Goal: Obtain resource: Download file/media

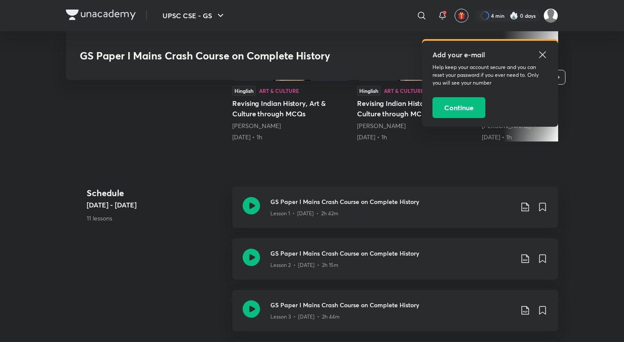
scroll to position [356, 0]
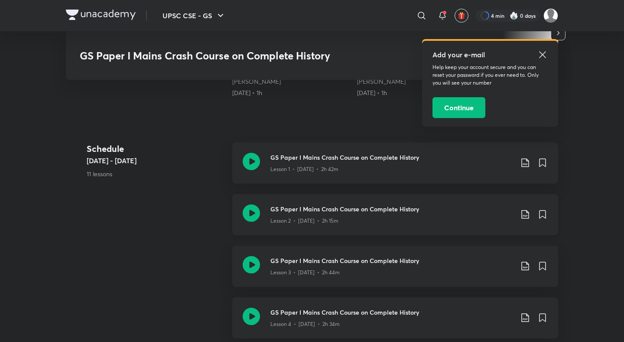
click at [525, 212] on icon at bounding box center [525, 214] width 10 height 10
click at [475, 262] on p "With annotation" at bounding box center [460, 260] width 45 height 9
click at [521, 264] on icon at bounding box center [524, 265] width 7 height 9
click at [481, 310] on p "With annotation" at bounding box center [460, 310] width 45 height 9
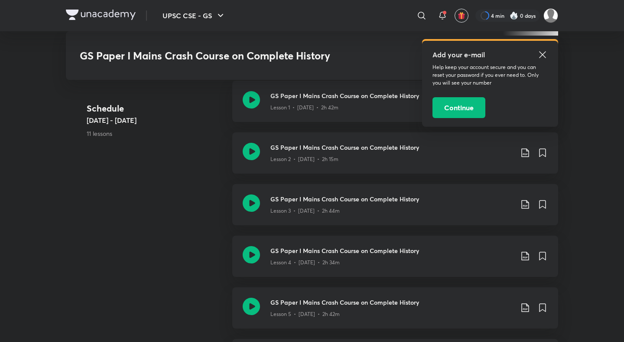
scroll to position [446, 0]
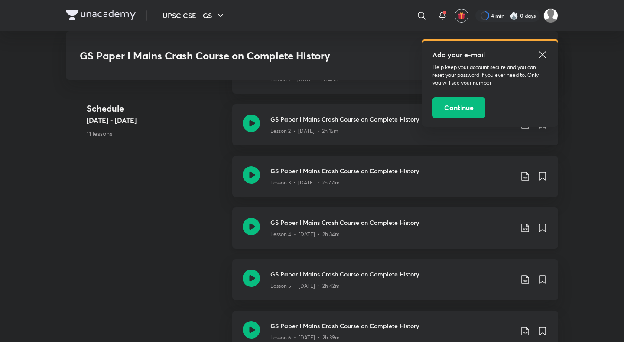
click at [526, 228] on icon at bounding box center [525, 227] width 10 height 10
click at [478, 274] on p "With annotation" at bounding box center [460, 274] width 45 height 9
click at [522, 277] on icon at bounding box center [525, 279] width 10 height 10
click at [474, 313] on p "With annotation" at bounding box center [460, 310] width 45 height 9
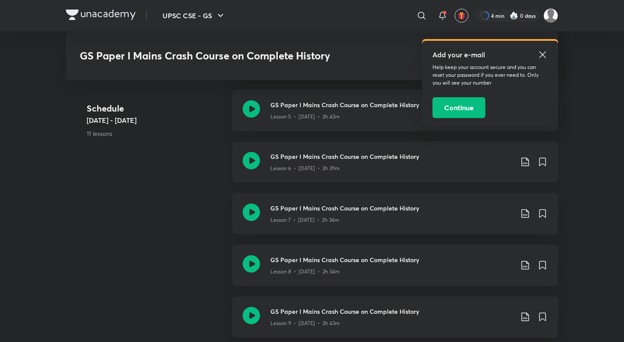
scroll to position [616, 0]
click at [525, 156] on icon at bounding box center [525, 161] width 10 height 10
click at [475, 207] on p "With annotation" at bounding box center [460, 207] width 45 height 9
click at [521, 212] on icon at bounding box center [525, 212] width 10 height 10
click at [462, 258] on p "With annotation" at bounding box center [460, 258] width 45 height 9
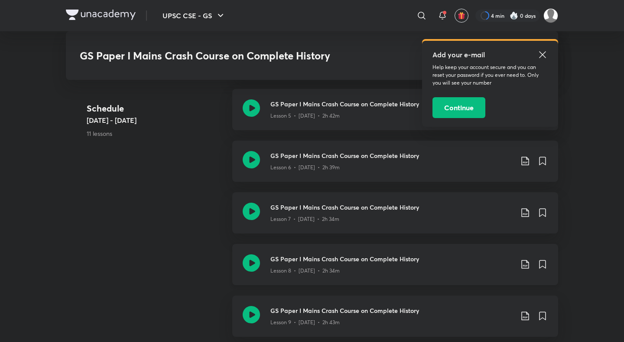
click at [528, 266] on icon at bounding box center [525, 264] width 10 height 10
click at [469, 310] on p "With annotation" at bounding box center [460, 310] width 45 height 9
click at [525, 316] on icon at bounding box center [525, 315] width 10 height 10
click at [475, 313] on p "With annotation" at bounding box center [460, 310] width 45 height 9
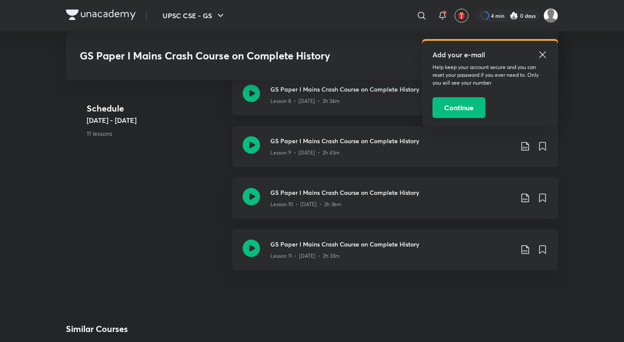
scroll to position [785, 0]
click at [524, 198] on icon at bounding box center [525, 197] width 10 height 10
click at [481, 243] on p "With annotation" at bounding box center [460, 243] width 45 height 9
click at [525, 249] on icon at bounding box center [525, 249] width 10 height 10
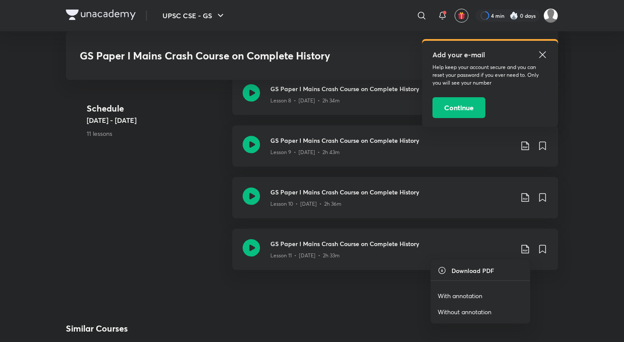
click at [466, 293] on p "With annotation" at bounding box center [460, 295] width 45 height 9
